Goal: Answer question/provide support: Share knowledge or assist other users

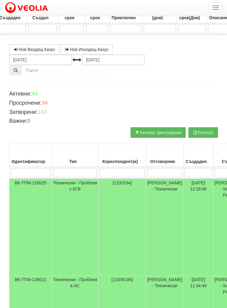
select select "40"
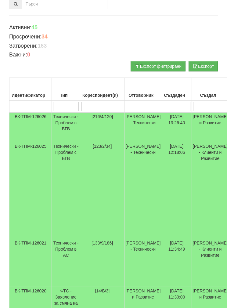
scroll to position [61, 0]
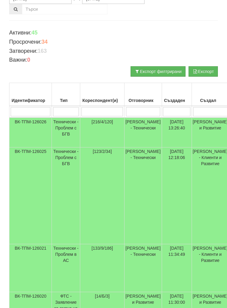
click at [66, 125] on td "Технически - Проблем с БГВ" at bounding box center [66, 133] width 28 height 30
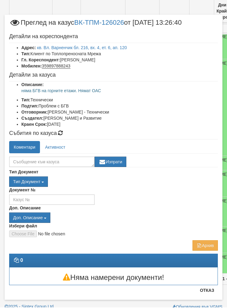
scroll to position [344, 0]
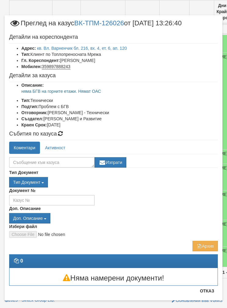
click at [209, 291] on button "Отказ" at bounding box center [207, 291] width 22 height 10
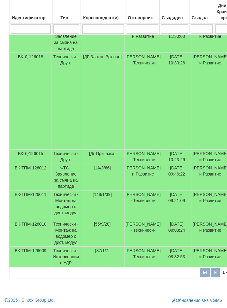
click at [139, 26] on input "search" at bounding box center [142, 28] width 31 height 9
type input "Б"
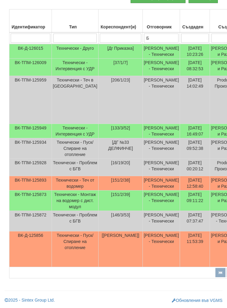
type input "Бо"
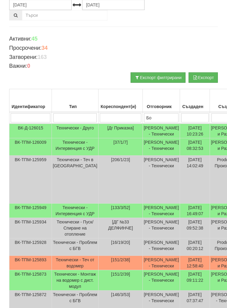
type input "Бо"
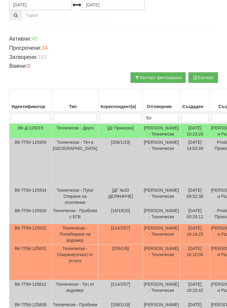
type input "Бой"
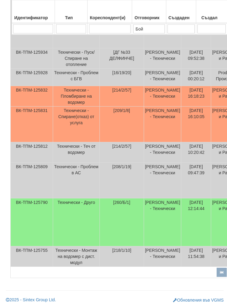
scroll to position [207, 0]
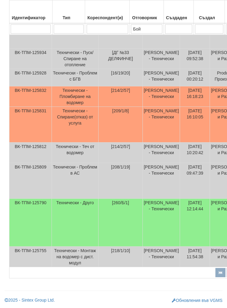
type input "Бой"
click at [82, 241] on td "Технически - Друго" at bounding box center [75, 223] width 47 height 48
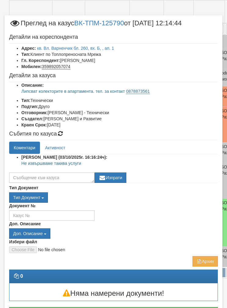
click at [86, 164] on p "Не извършваме такива услуги" at bounding box center [119, 163] width 197 height 6
click at [119, 208] on div "Документ №" at bounding box center [114, 212] width 218 height 18
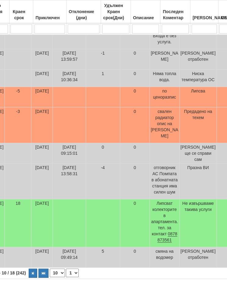
scroll to position [207, 243]
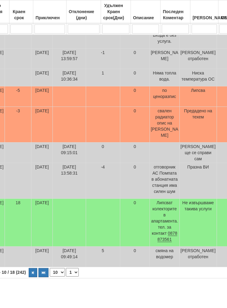
click at [50, 277] on select "10 20 30 40" at bounding box center [57, 272] width 15 height 9
select select "40"
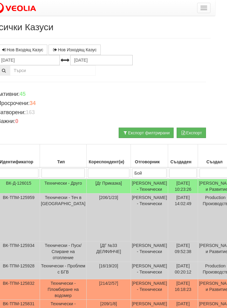
scroll to position [0, 0]
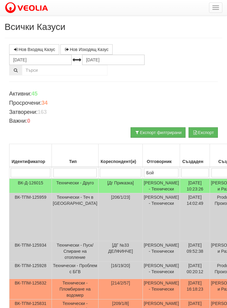
click at [56, 189] on td "Технически - Друго" at bounding box center [75, 186] width 47 height 15
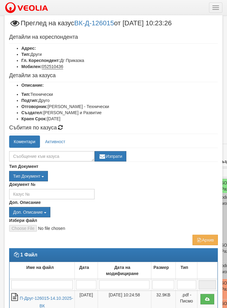
click at [52, 304] on link "П-Друг-126015-14.10.2025-ВК" at bounding box center [46, 302] width 53 height 13
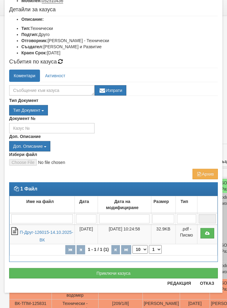
scroll to position [66, 0]
click at [212, 282] on button "Отказ" at bounding box center [207, 283] width 22 height 10
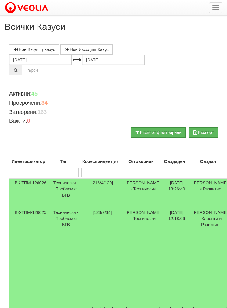
click at [67, 189] on td "Технически - Проблем с БГВ" at bounding box center [66, 194] width 28 height 30
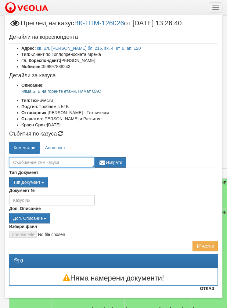
click at [38, 162] on textarea at bounding box center [51, 162] width 85 height 10
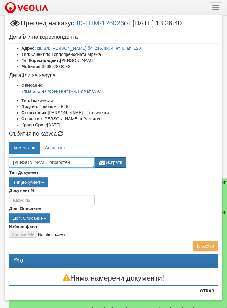
type textarea "[PERSON_NAME] отработен"
click at [115, 161] on button "Изпрати" at bounding box center [111, 162] width 32 height 10
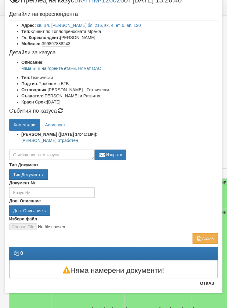
scroll to position [23, 0]
click at [211, 287] on button "Отказ" at bounding box center [207, 283] width 22 height 10
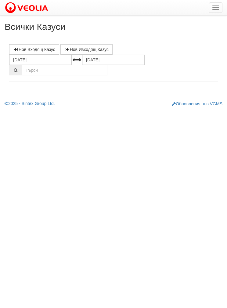
select select "1"
